Goal: Navigation & Orientation: Find specific page/section

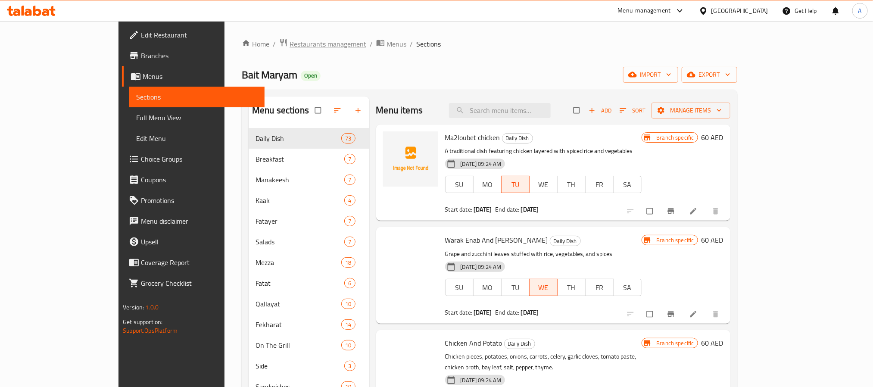
click at [289, 41] on span "Restaurants management" at bounding box center [327, 44] width 77 height 10
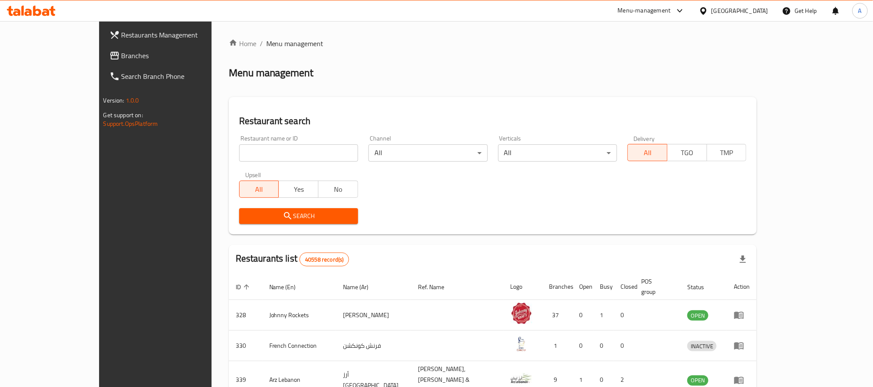
click at [725, 4] on div "[GEOGRAPHIC_DATA]" at bounding box center [733, 10] width 83 height 21
click at [720, 10] on div "[GEOGRAPHIC_DATA]" at bounding box center [739, 10] width 57 height 9
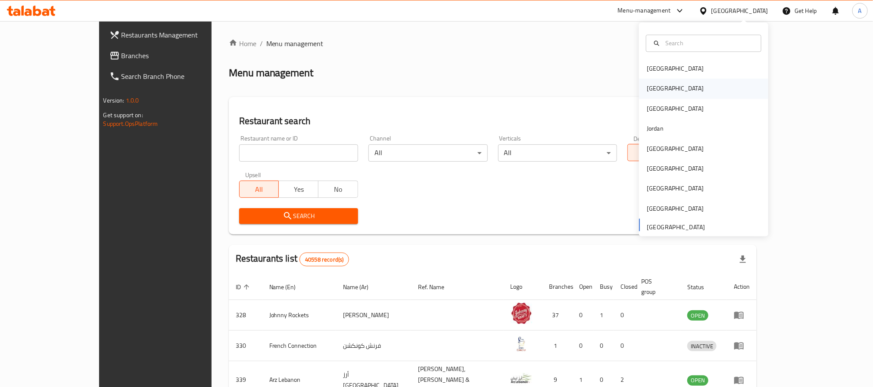
click at [654, 92] on div "[GEOGRAPHIC_DATA]" at bounding box center [675, 89] width 71 height 20
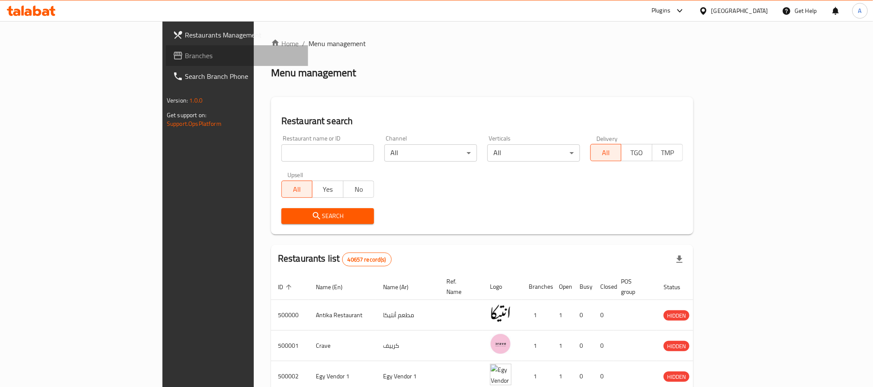
click at [185, 57] on span "Branches" at bounding box center [243, 55] width 116 height 10
